Goal: Check status

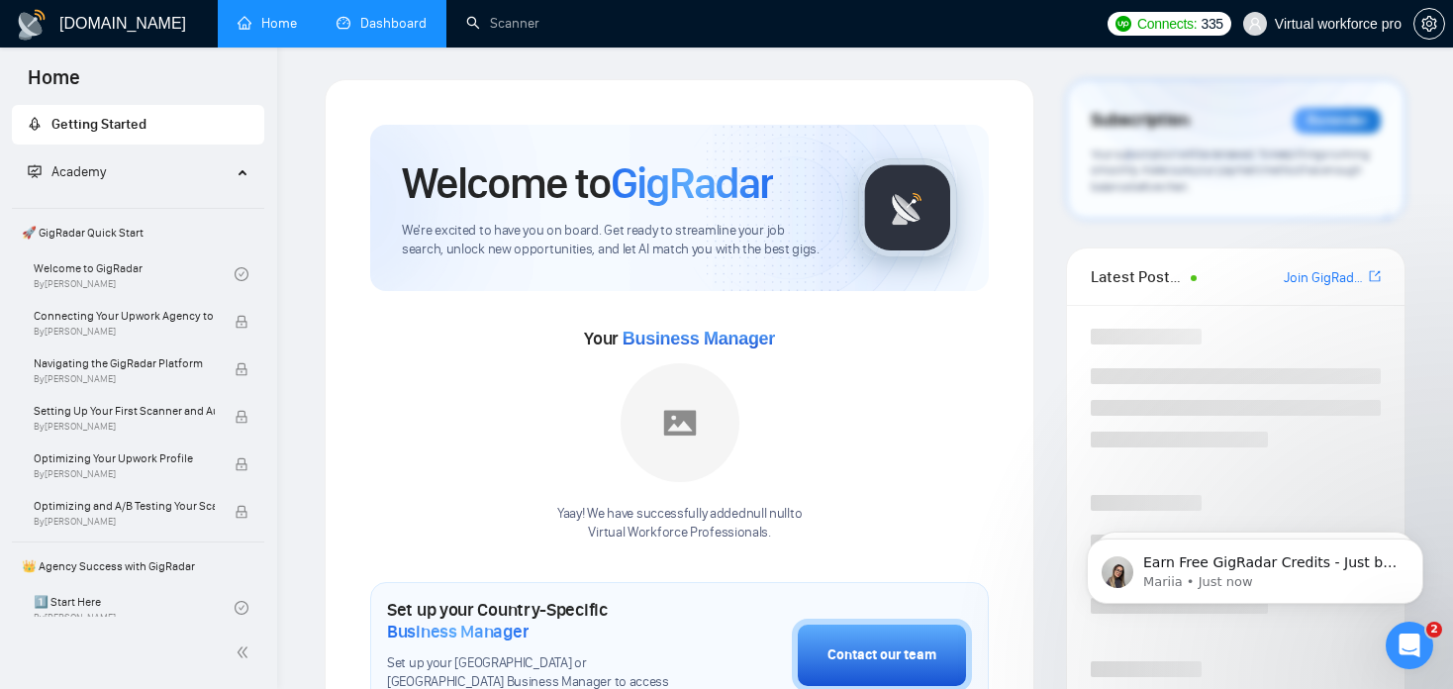
click at [398, 21] on link "Dashboard" at bounding box center [382, 23] width 90 height 17
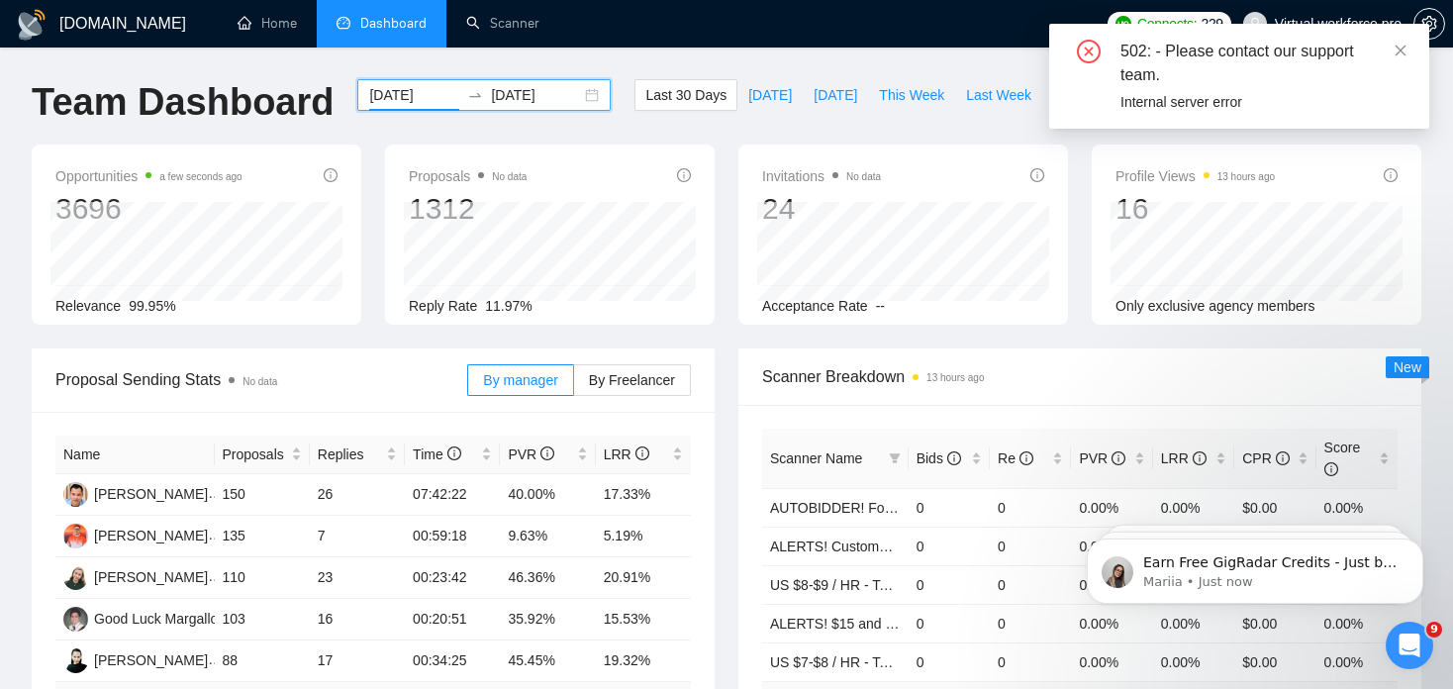
click at [407, 88] on input "2025-07-14" at bounding box center [414, 95] width 90 height 22
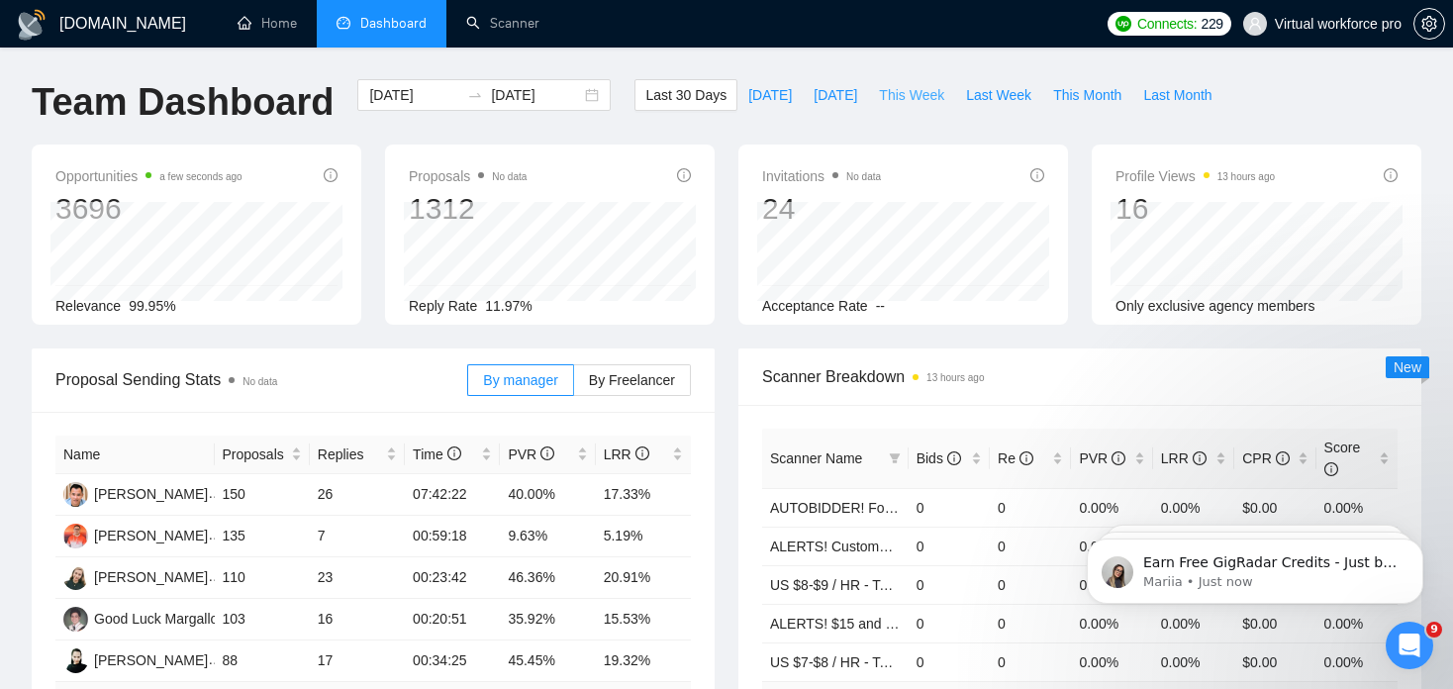
click at [880, 98] on span "This Week" at bounding box center [911, 95] width 65 height 22
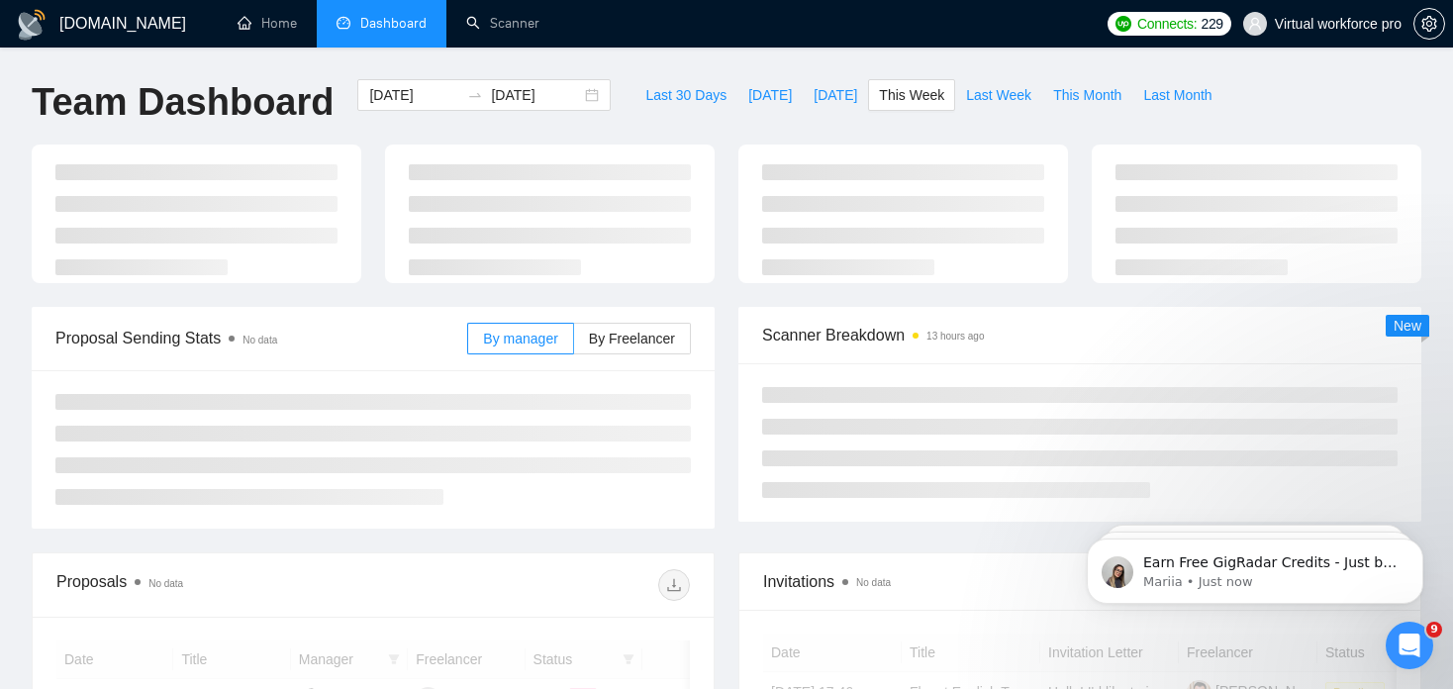
type input "[DATE]"
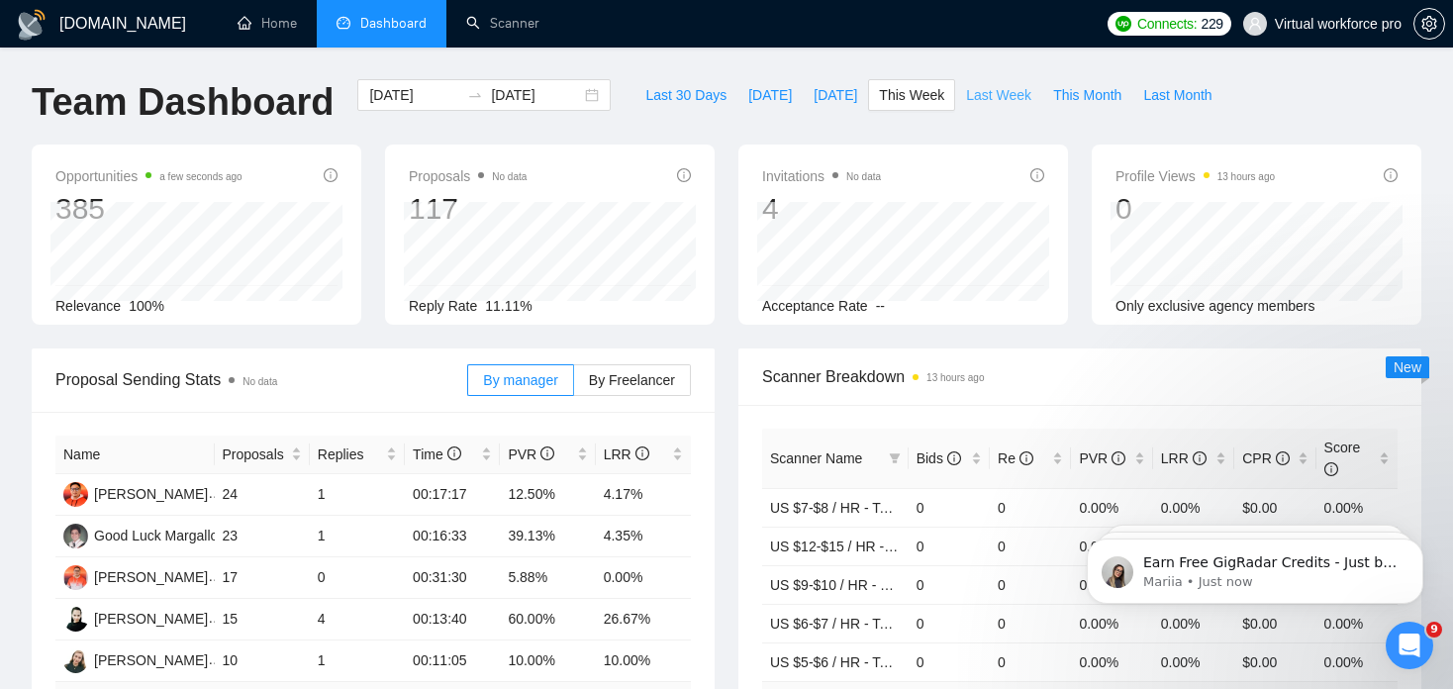
click at [966, 96] on span "Last Week" at bounding box center [998, 95] width 65 height 22
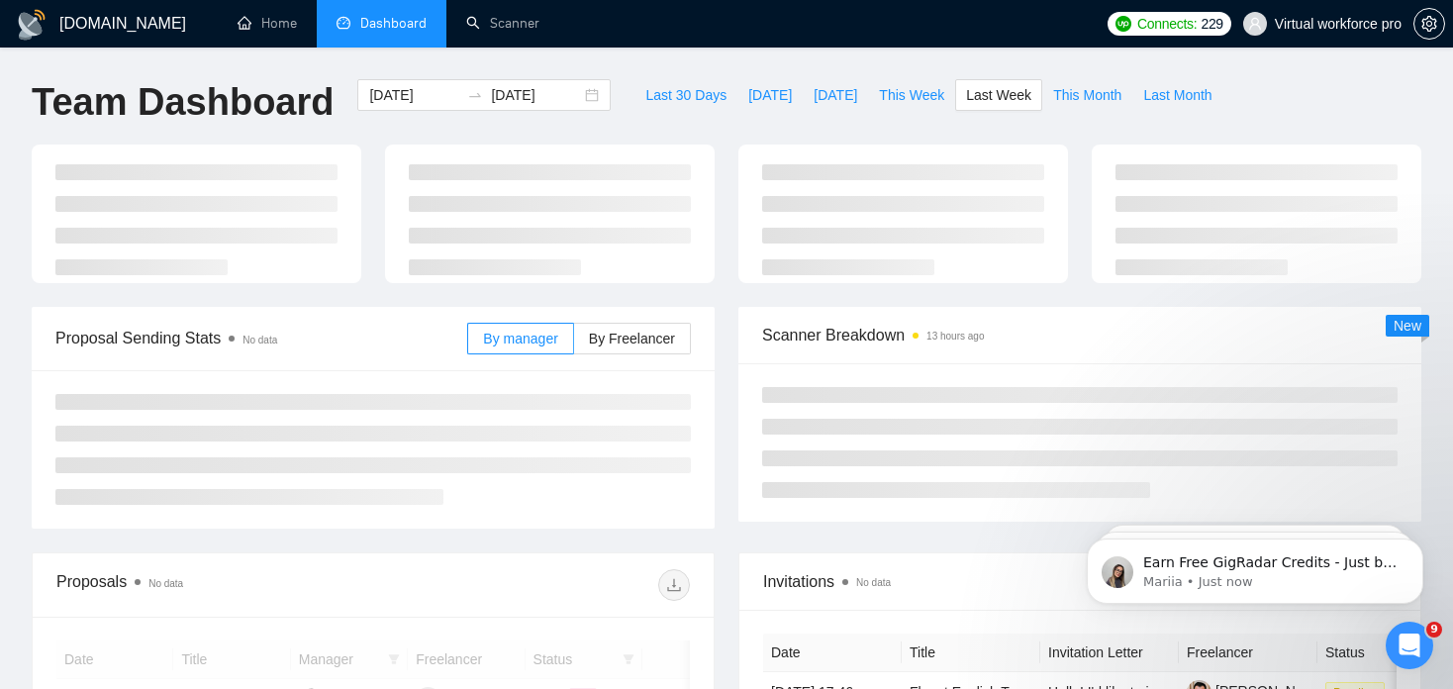
type input "[DATE]"
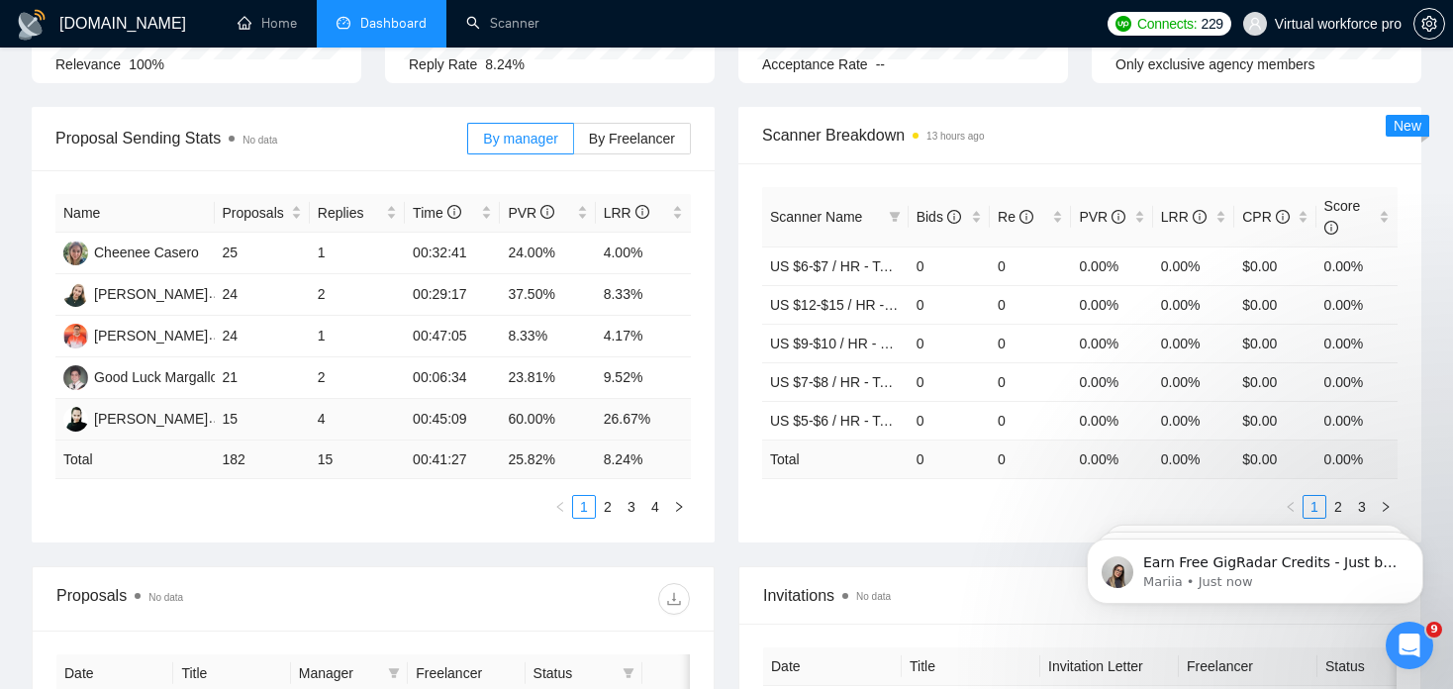
scroll to position [240, 0]
click at [641, 146] on span "By Freelancer" at bounding box center [632, 141] width 86 height 16
click at [574, 146] on input "By Freelancer" at bounding box center [574, 146] width 0 height 0
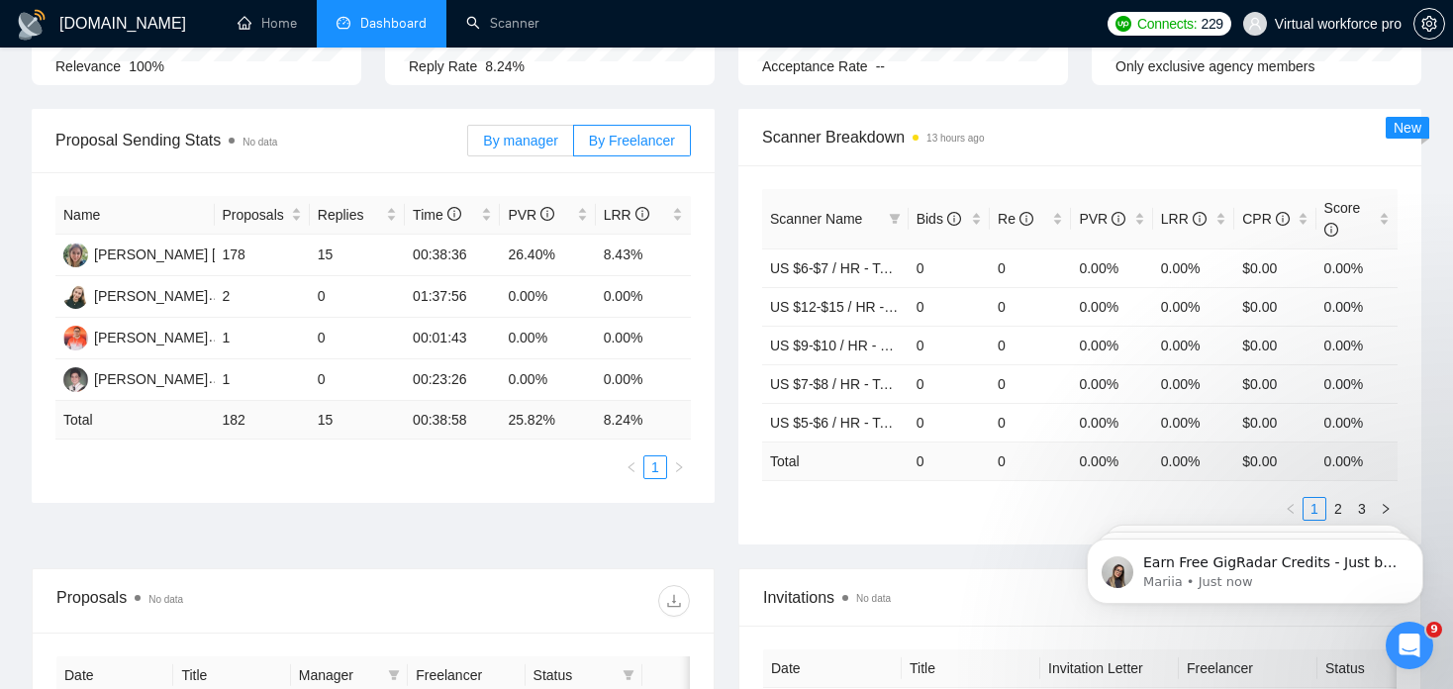
click at [534, 136] on span "By manager" at bounding box center [520, 141] width 74 height 16
click at [468, 146] on input "By manager" at bounding box center [468, 146] width 0 height 0
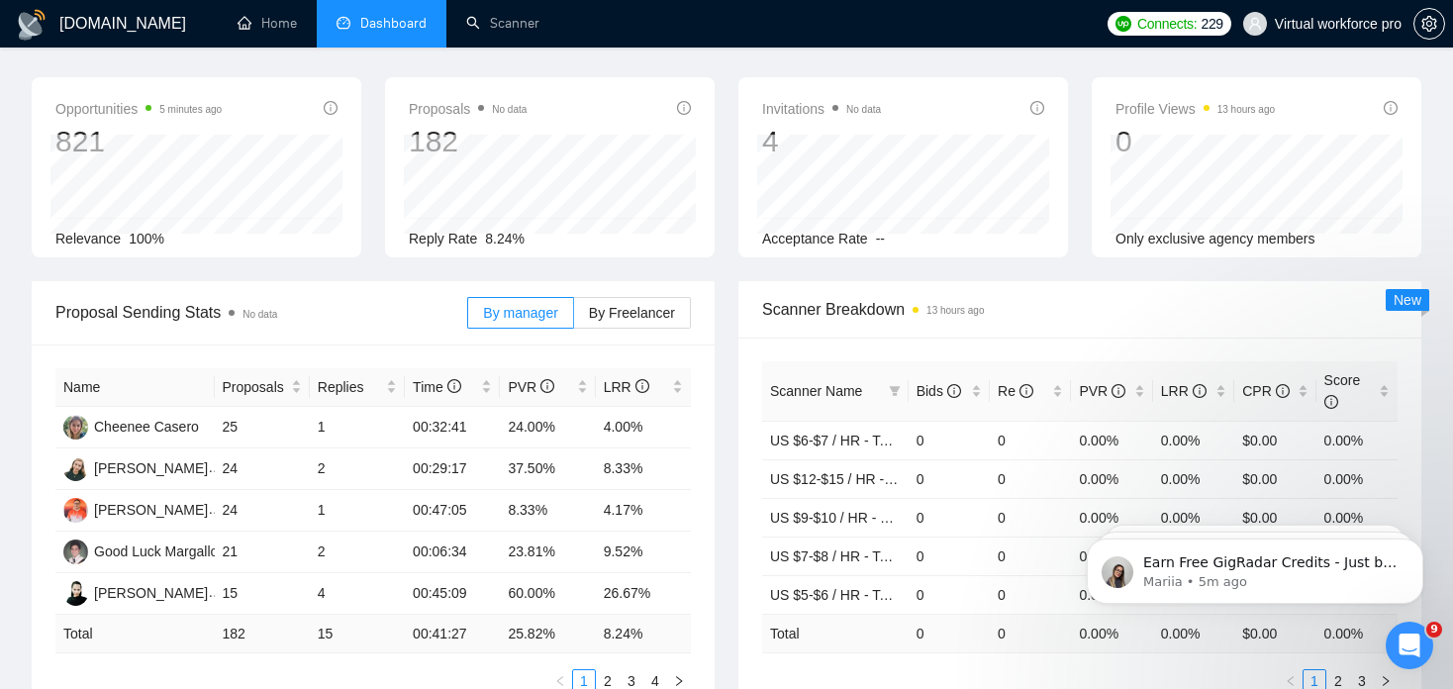
scroll to position [0, 0]
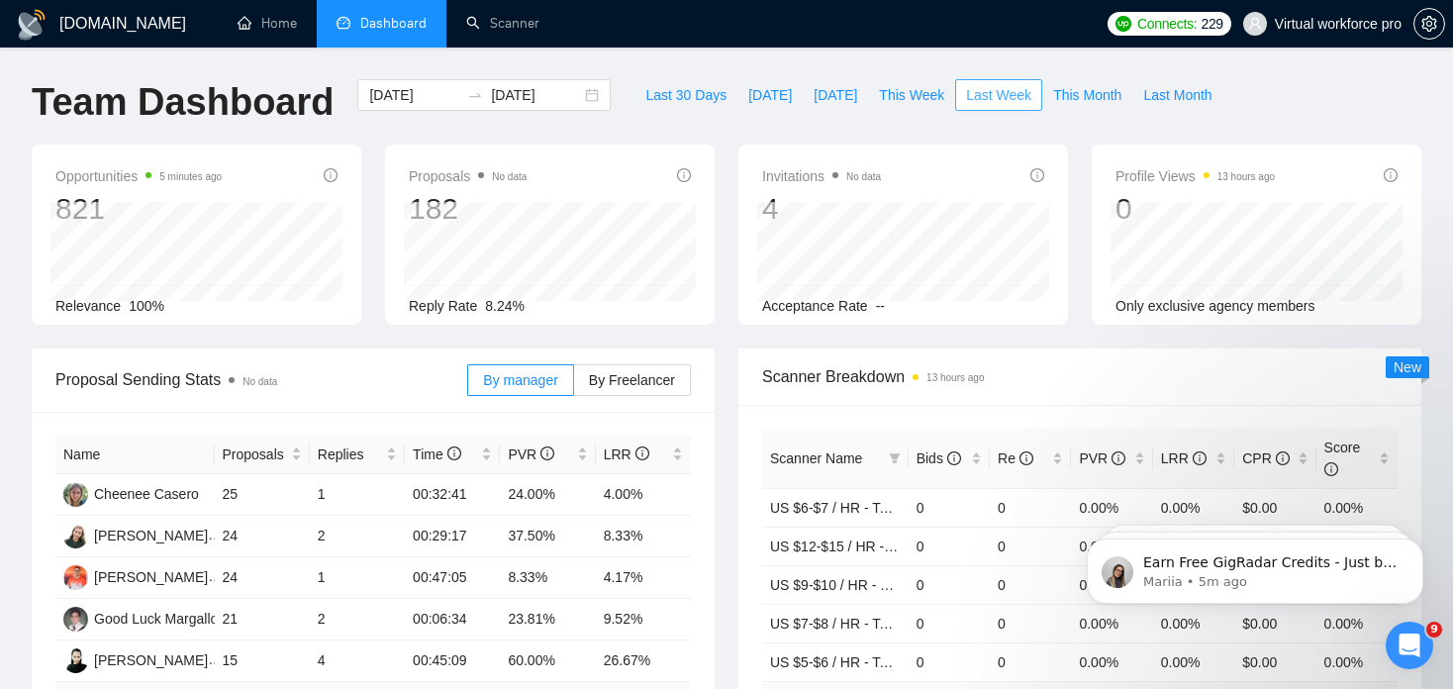
click at [966, 92] on span "Last Week" at bounding box center [998, 95] width 65 height 22
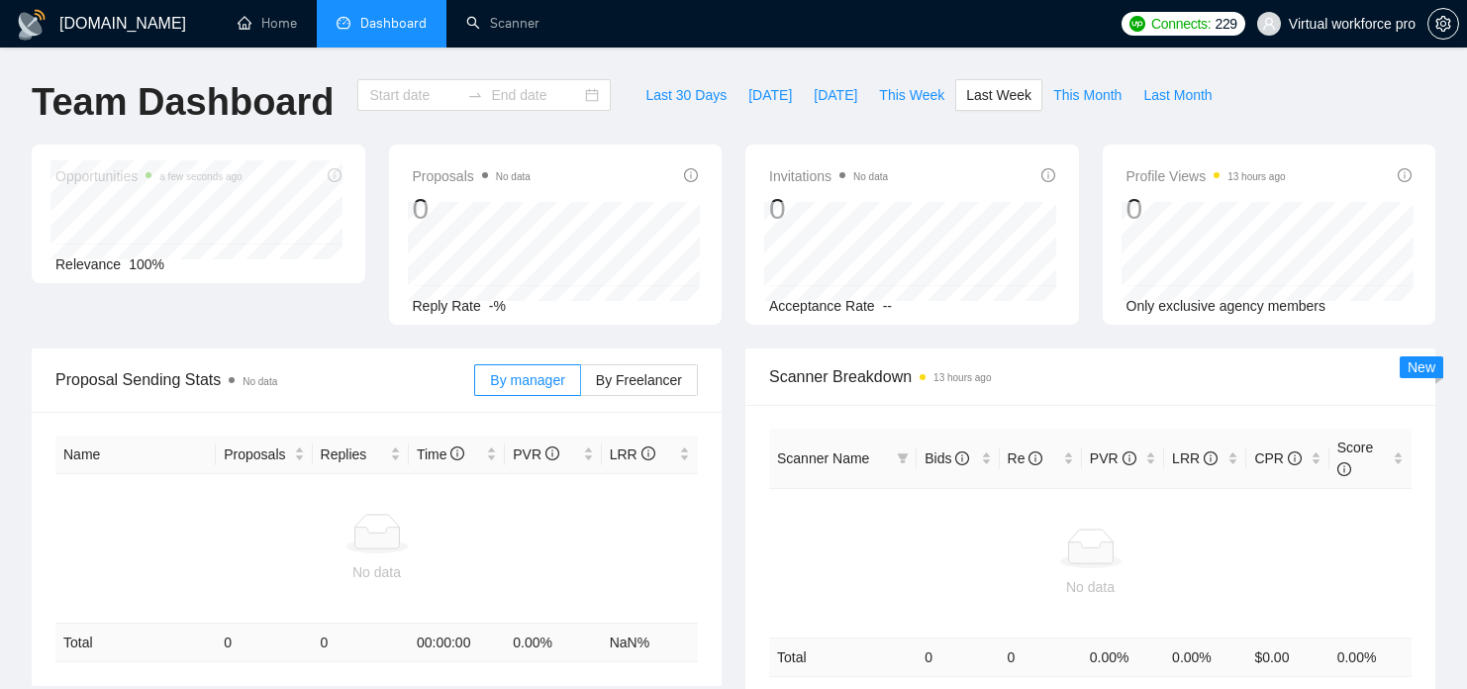
type input "[DATE]"
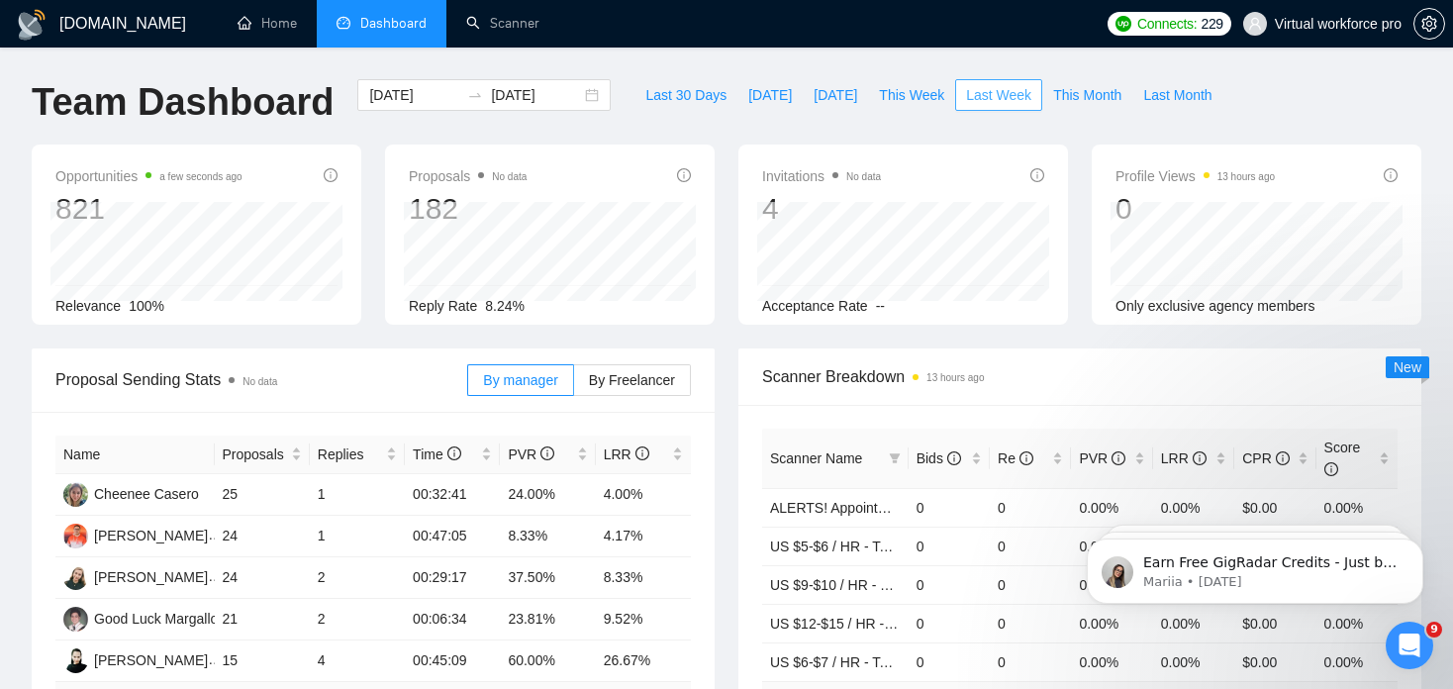
click at [981, 96] on span "Last Week" at bounding box center [998, 95] width 65 height 22
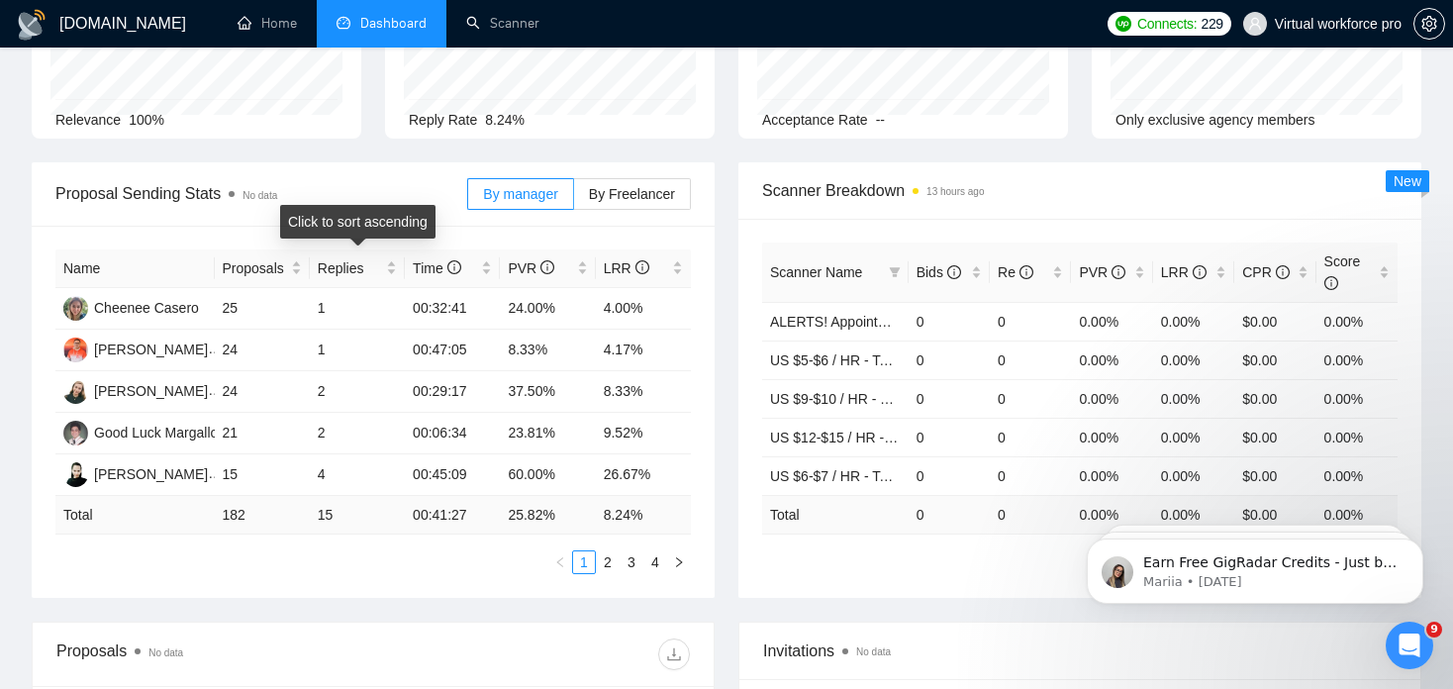
scroll to position [186, 0]
click at [611, 563] on link "2" at bounding box center [608, 562] width 22 height 22
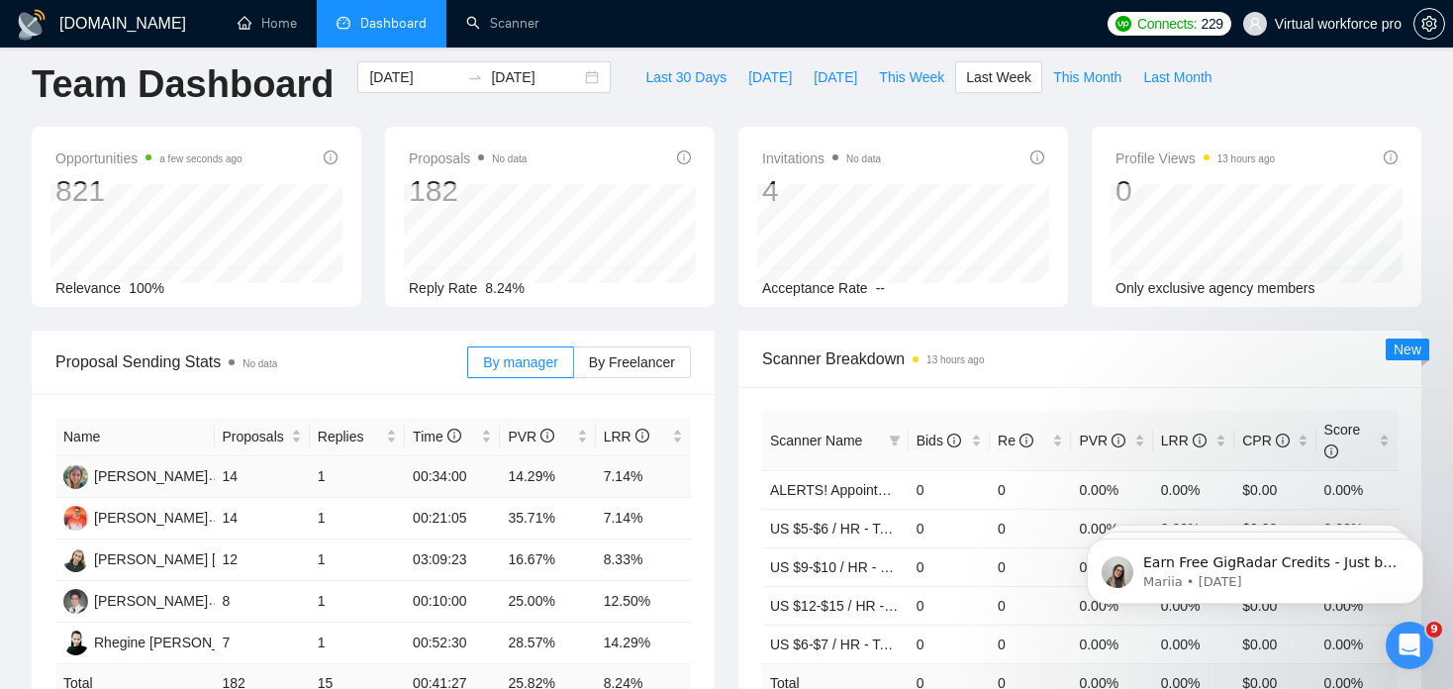
scroll to position [0, 0]
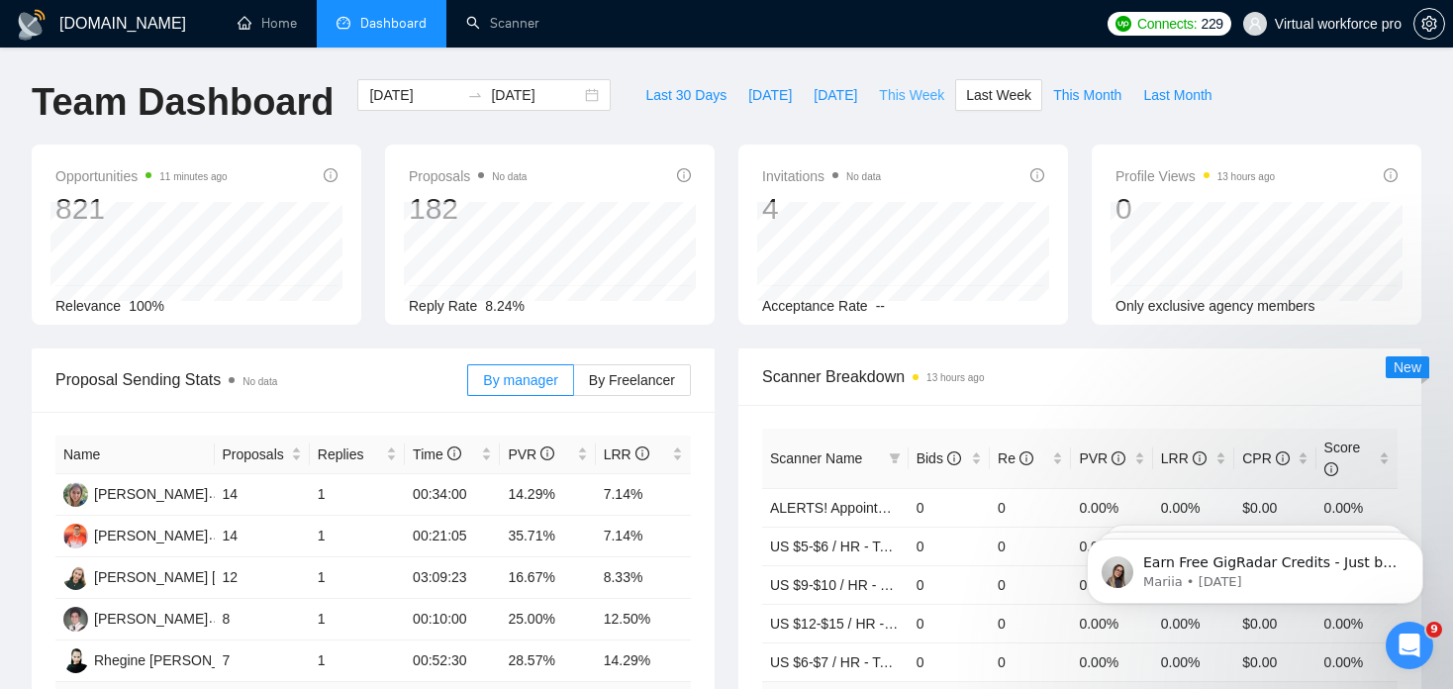
click at [896, 96] on span "This Week" at bounding box center [911, 95] width 65 height 22
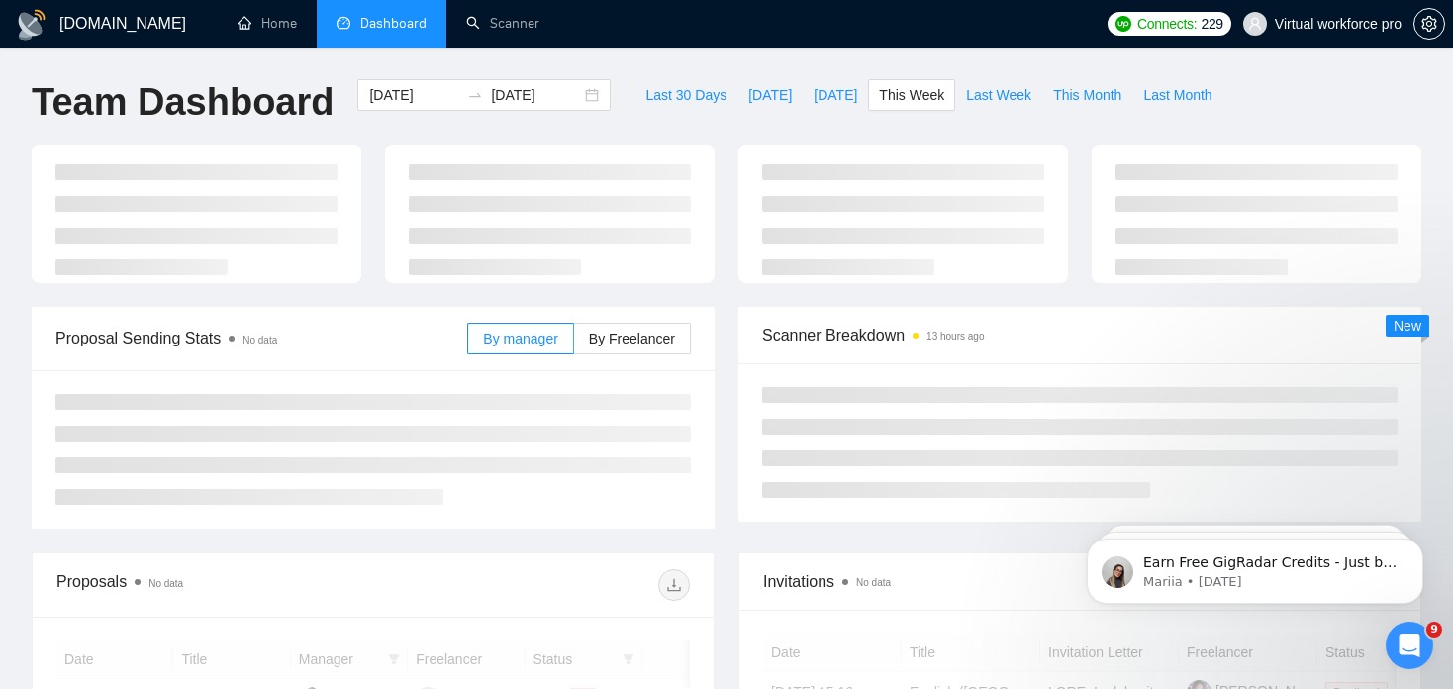
type input "[DATE]"
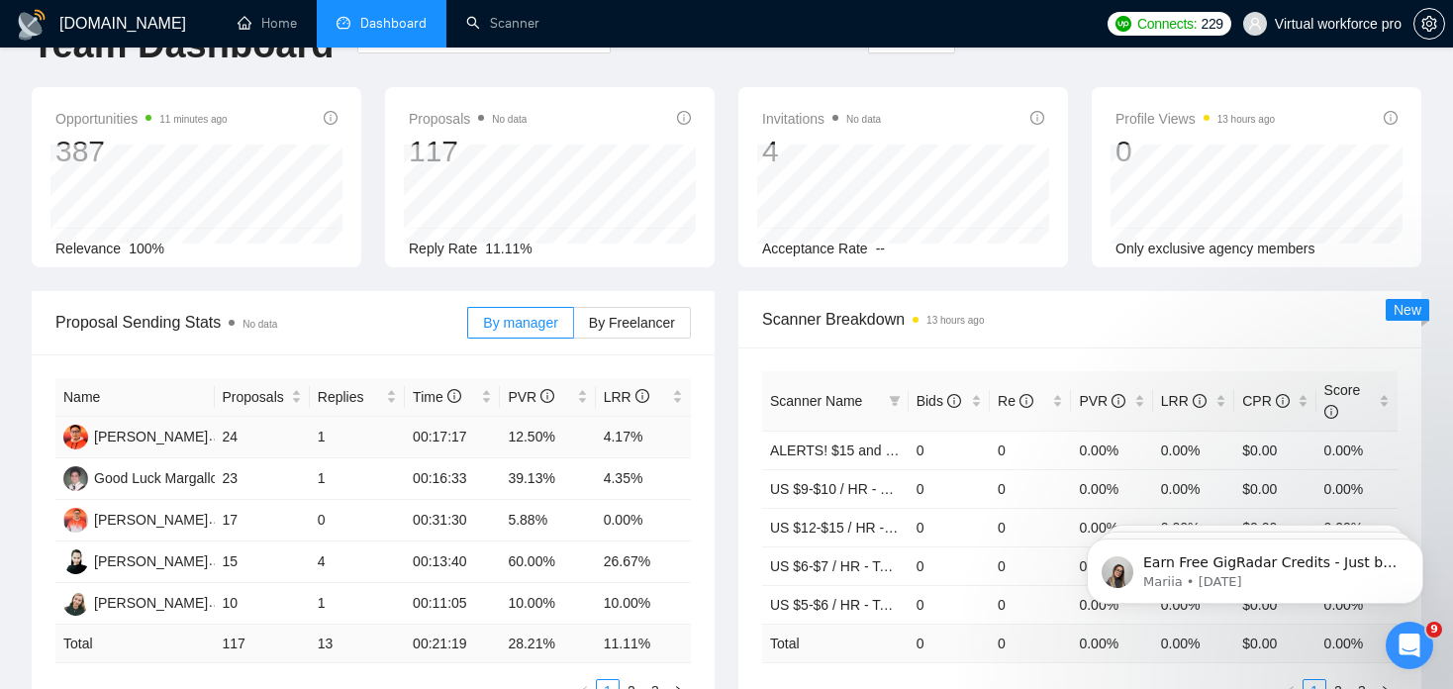
scroll to position [113, 0]
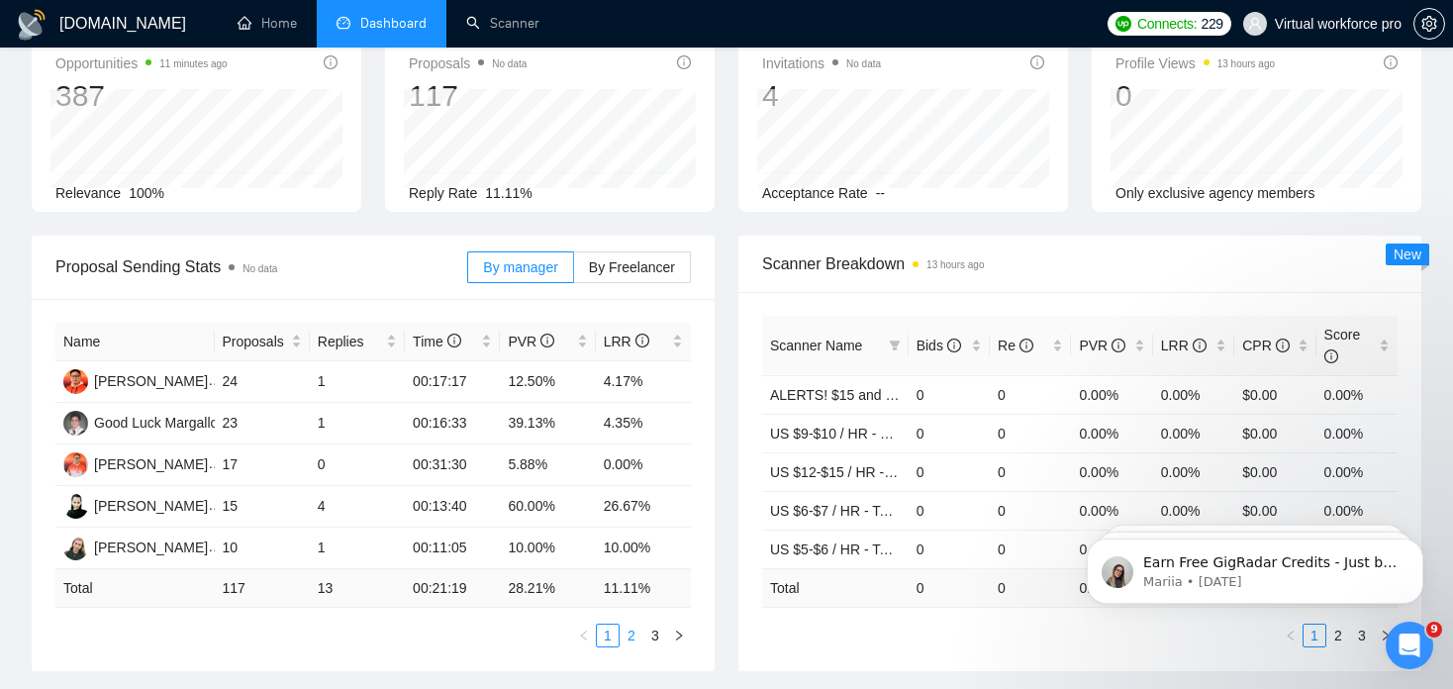
click at [628, 636] on link "2" at bounding box center [632, 636] width 22 height 22
click at [649, 636] on link "3" at bounding box center [655, 636] width 22 height 22
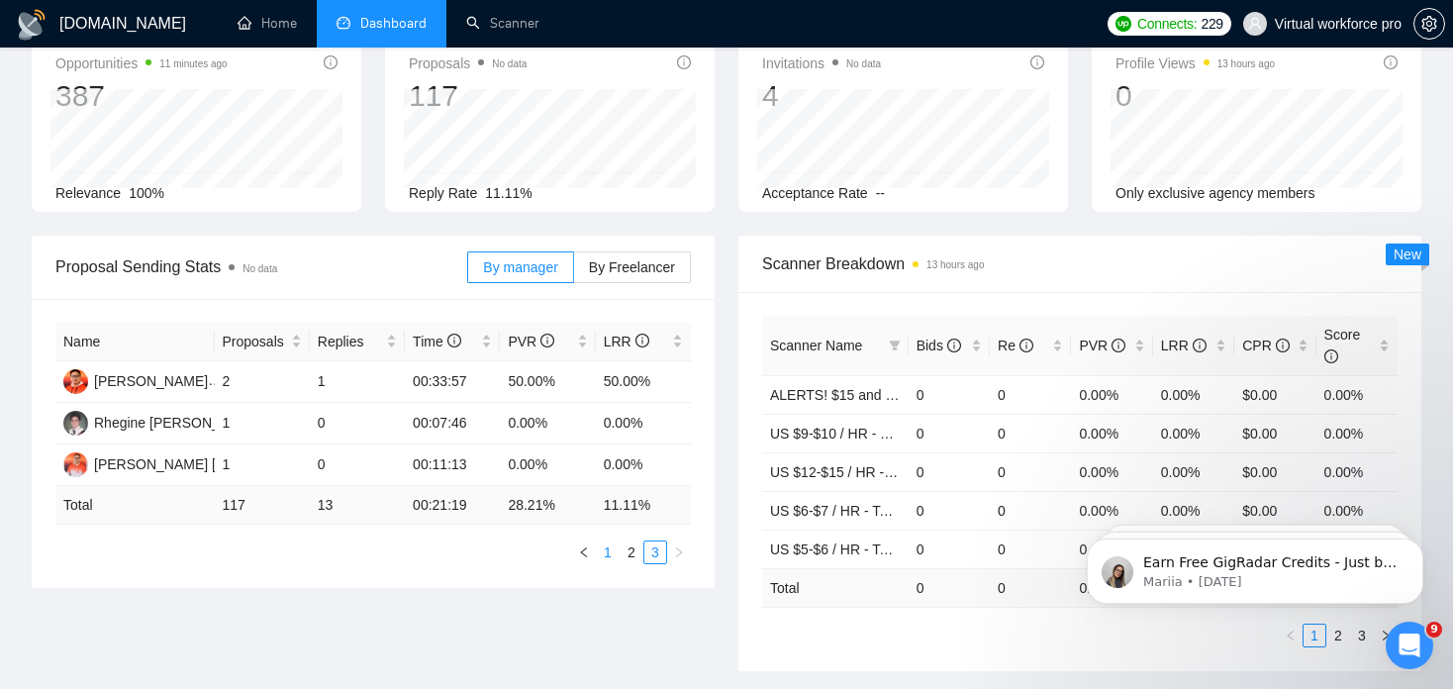
click at [609, 555] on link "1" at bounding box center [608, 552] width 22 height 22
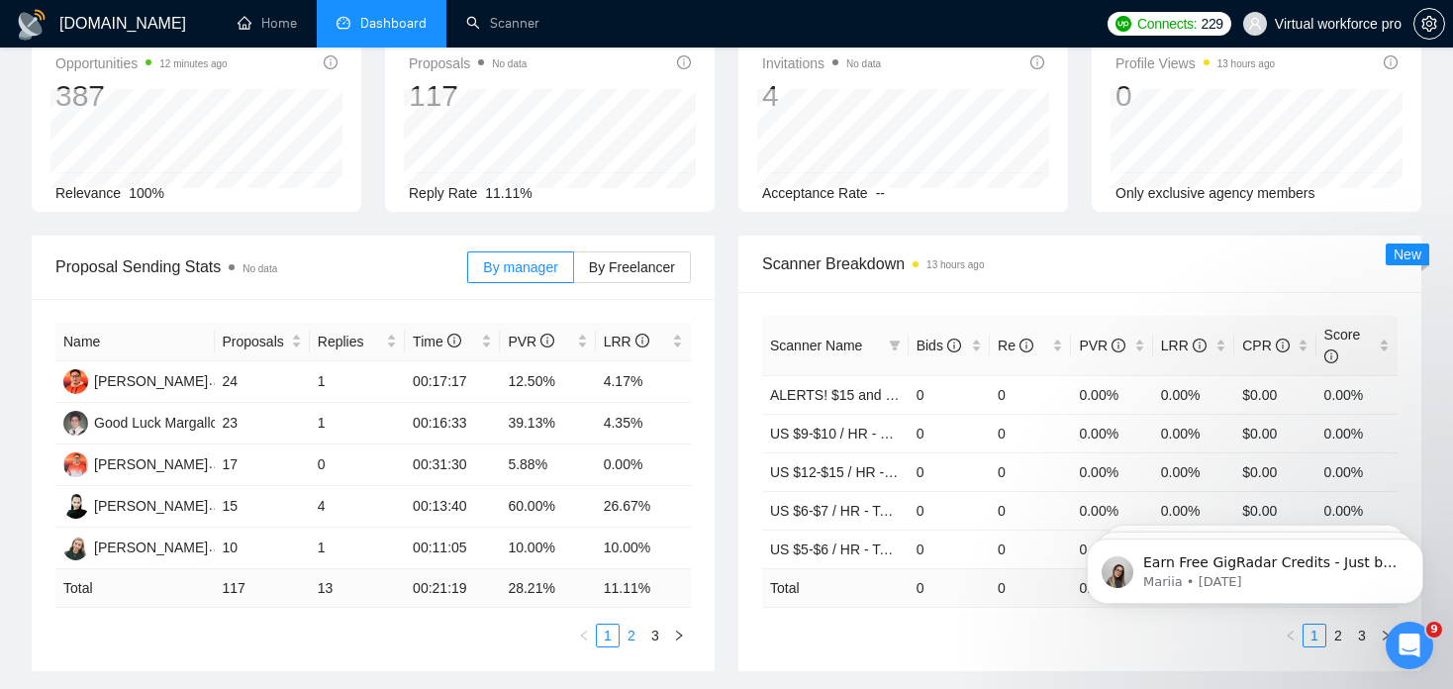
click at [621, 635] on link "2" at bounding box center [632, 636] width 22 height 22
click at [605, 640] on link "1" at bounding box center [608, 636] width 22 height 22
